Goal: Task Accomplishment & Management: Complete application form

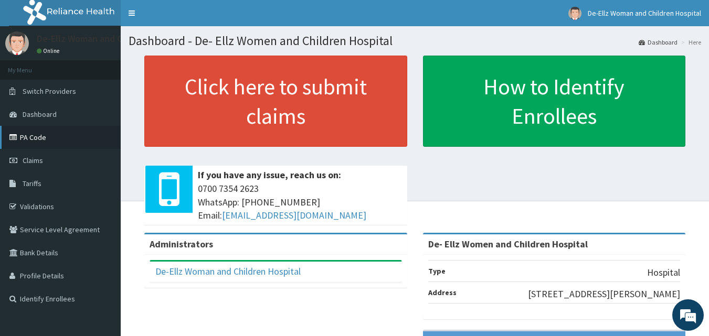
click at [35, 138] on link "PA Code" at bounding box center [60, 137] width 121 height 23
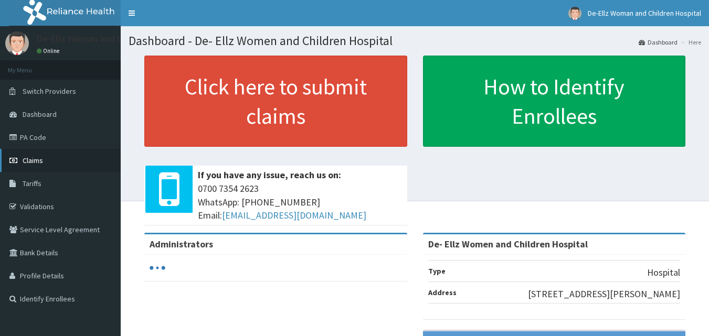
click at [37, 162] on span "Claims" at bounding box center [33, 160] width 20 height 9
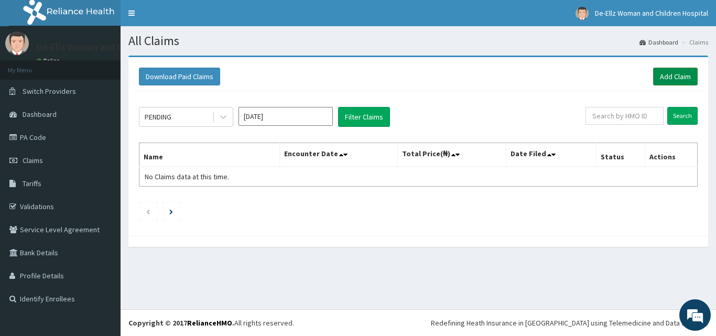
click at [663, 72] on link "Add Claim" at bounding box center [676, 77] width 45 height 18
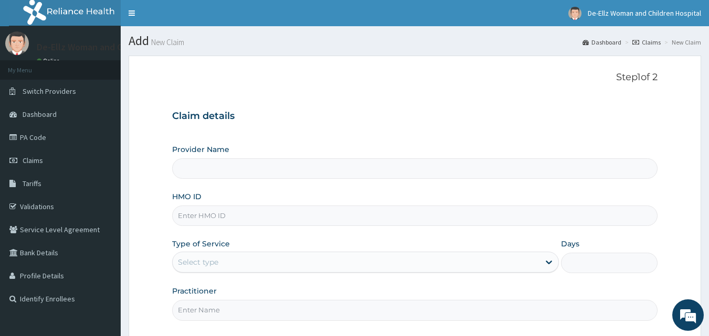
type input "De- Ellz Women and Children Hospital"
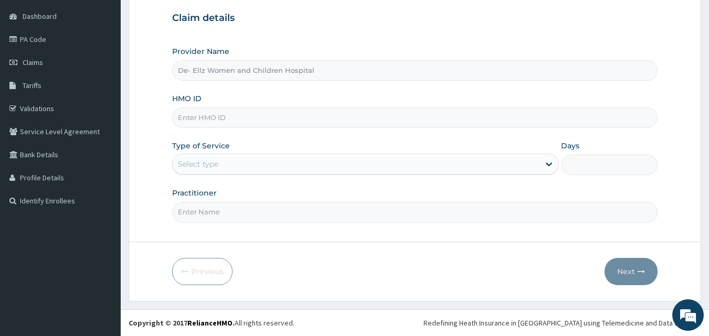
click at [237, 114] on input "HMO ID" at bounding box center [415, 118] width 486 height 20
paste input "SLB/10401/A"
type input "SLB/10401/A"
click at [266, 163] on div "Select type" at bounding box center [356, 164] width 367 height 17
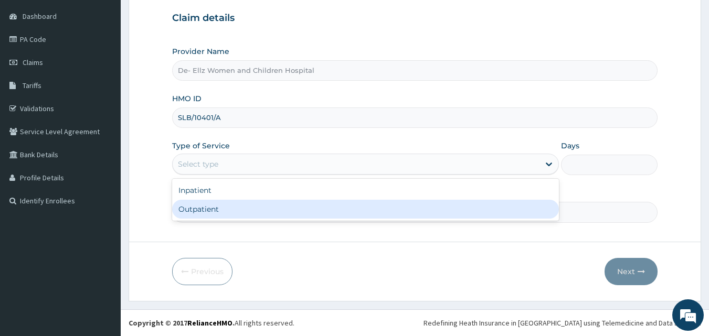
click at [258, 202] on div "Outpatient" at bounding box center [365, 209] width 387 height 19
type input "1"
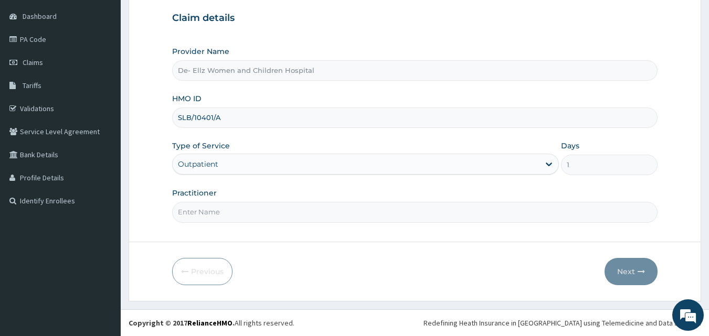
click at [249, 217] on input "Practitioner" at bounding box center [415, 212] width 486 height 20
click at [243, 212] on input "Practitioner" at bounding box center [415, 212] width 486 height 20
type input "dr ekujumi"
click at [632, 272] on button "Next" at bounding box center [630, 271] width 53 height 27
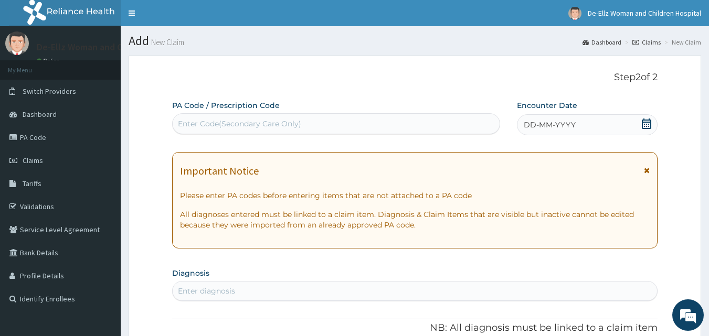
drag, startPoint x: 273, startPoint y: 119, endPoint x: 235, endPoint y: 127, distance: 39.2
click at [235, 127] on div "Enter Code(Secondary Care Only)" at bounding box center [239, 124] width 123 height 10
drag, startPoint x: 240, startPoint y: 122, endPoint x: 208, endPoint y: 126, distance: 32.2
click at [208, 126] on div "Enter Code(Secondary Care Only)" at bounding box center [239, 124] width 123 height 10
click at [239, 119] on div "Enter Code(Secondary Care Only)" at bounding box center [239, 124] width 123 height 10
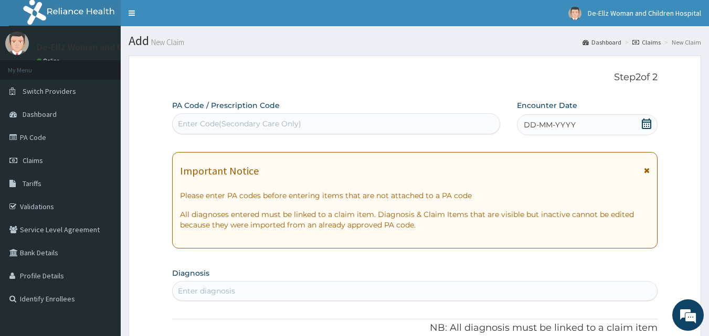
drag, startPoint x: 240, startPoint y: 124, endPoint x: 455, endPoint y: 115, distance: 215.2
click at [455, 115] on div "Enter Code(Secondary Care Only)" at bounding box center [336, 123] width 328 height 21
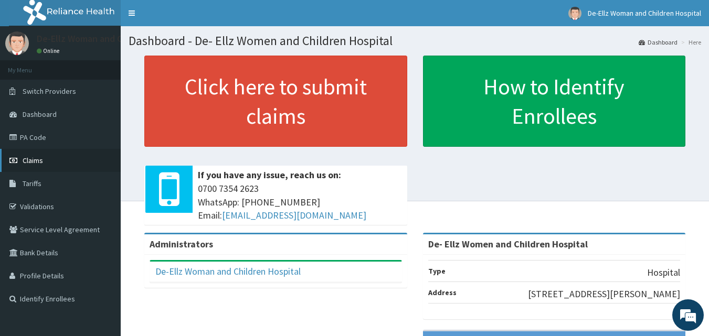
click at [33, 158] on span "Claims" at bounding box center [33, 160] width 20 height 9
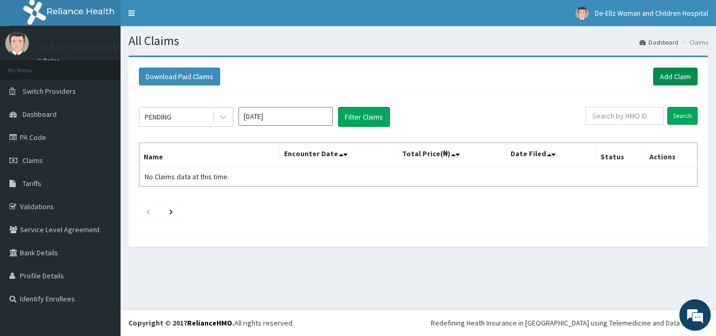
click at [673, 74] on link "Add Claim" at bounding box center [676, 77] width 45 height 18
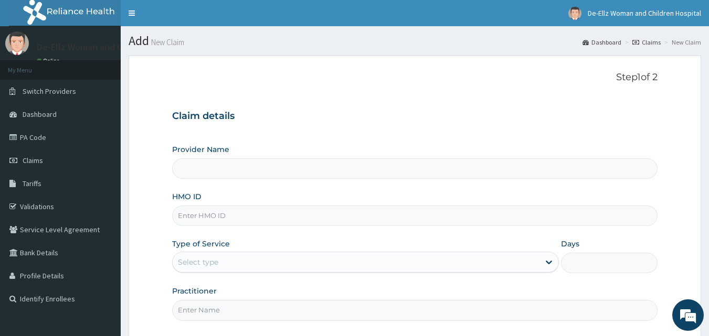
type input "De- Ellz Women and Children Hospital"
click at [239, 216] on input "HMO ID" at bounding box center [415, 216] width 486 height 20
click at [274, 213] on input "HMO ID" at bounding box center [415, 216] width 486 height 20
paste input "SLB/10401/A"
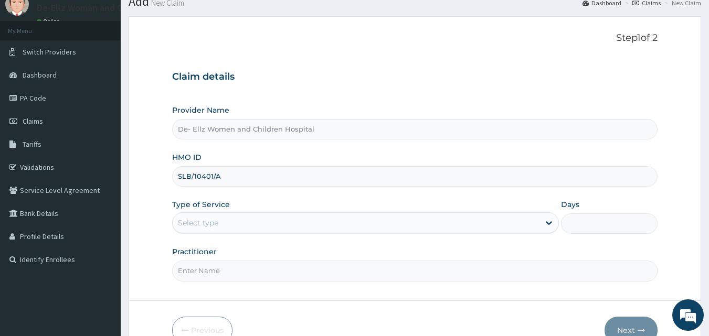
scroll to position [98, 0]
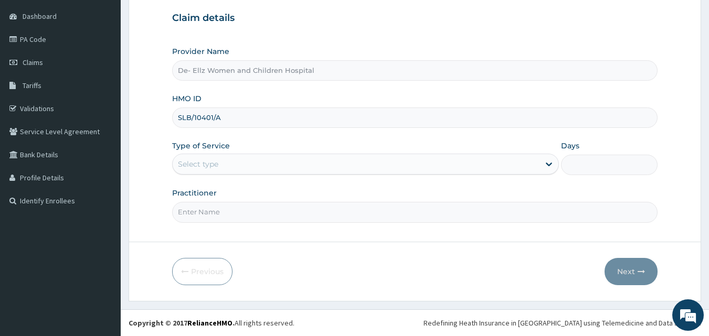
type input "SLB/10401/A"
click at [328, 211] on input "Practitioner" at bounding box center [415, 212] width 486 height 20
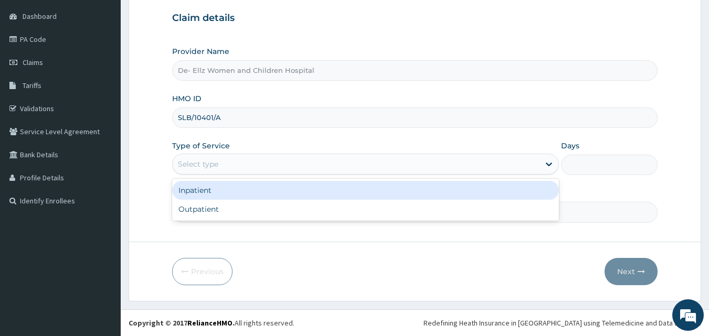
click at [281, 164] on div "Select type" at bounding box center [356, 164] width 367 height 17
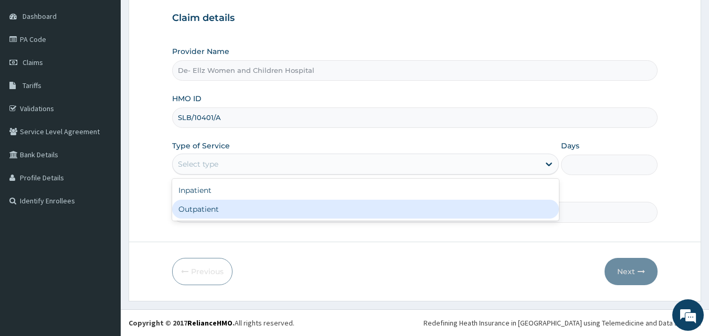
click at [256, 211] on div "Outpatient" at bounding box center [365, 209] width 387 height 19
type input "1"
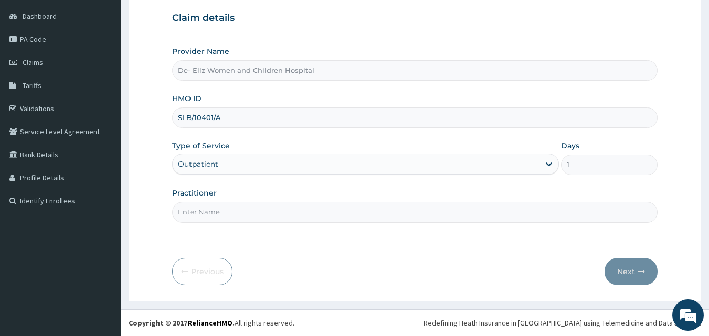
click at [308, 220] on input "Practitioner" at bounding box center [415, 212] width 486 height 20
type input "d"
type input "Dr EKUJUMI"
click at [625, 269] on button "Next" at bounding box center [630, 271] width 53 height 27
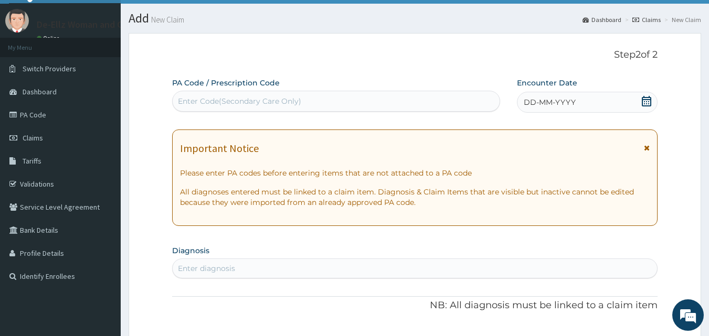
scroll to position [0, 0]
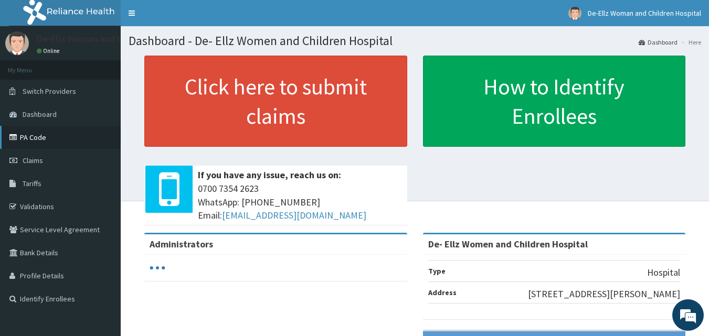
click at [24, 137] on link "PA Code" at bounding box center [60, 137] width 121 height 23
